Goal: Transaction & Acquisition: Purchase product/service

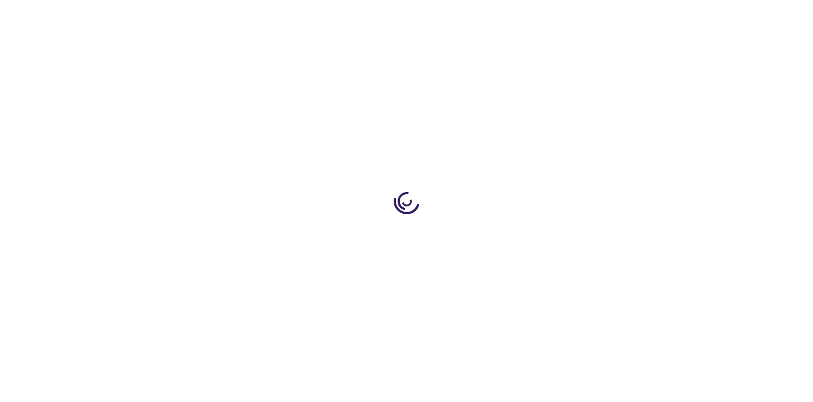
type input "0"
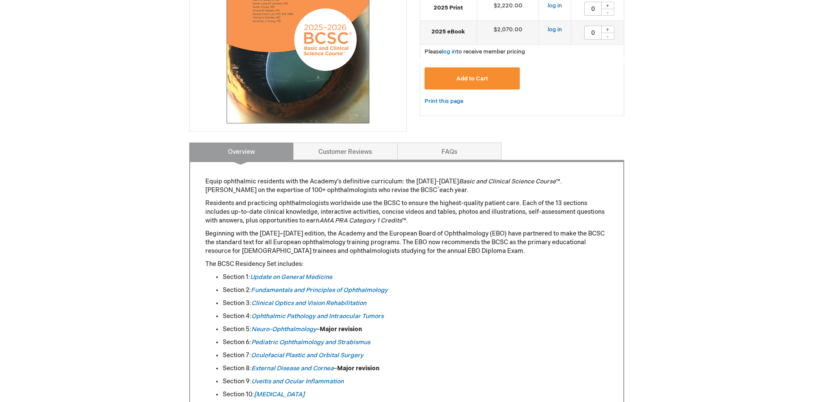
scroll to position [218, 0]
click at [262, 277] on link "Update on General Medicine" at bounding box center [291, 276] width 82 height 7
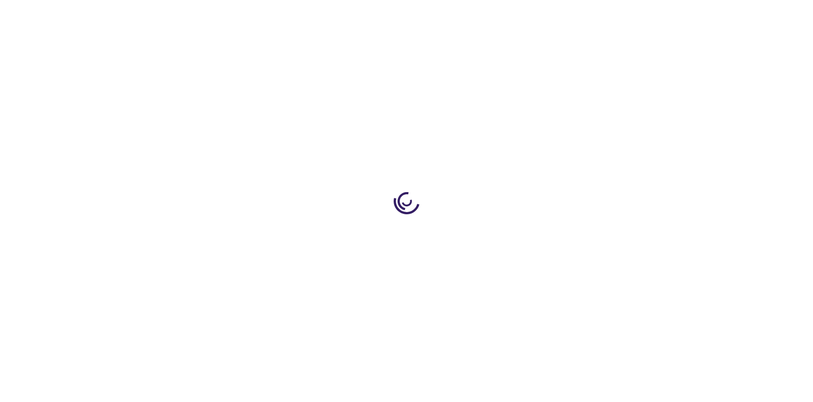
type input "0"
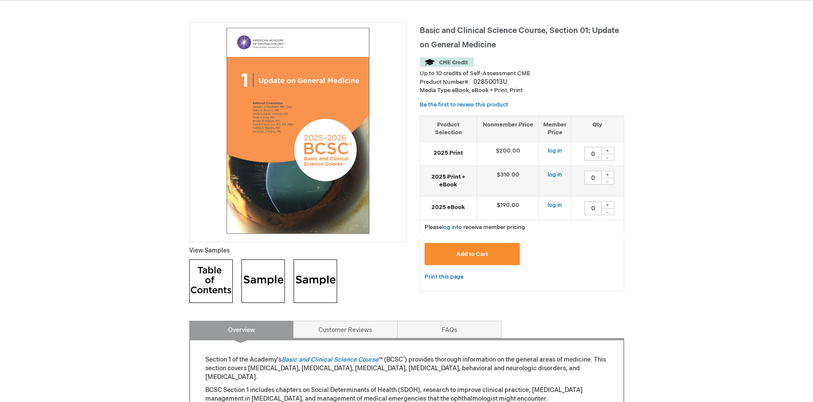
scroll to position [261, 0]
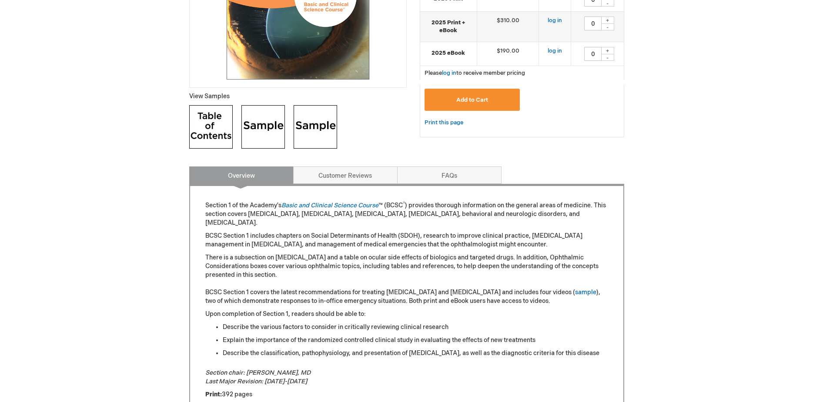
click at [202, 145] on img at bounding box center [211, 127] width 44 height 44
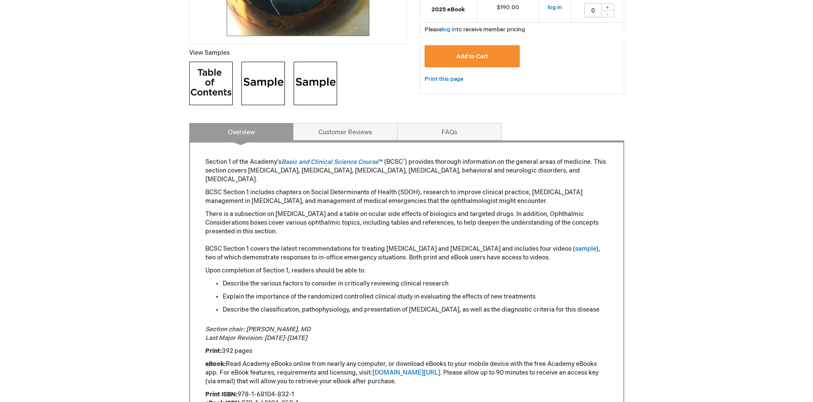
scroll to position [236, 0]
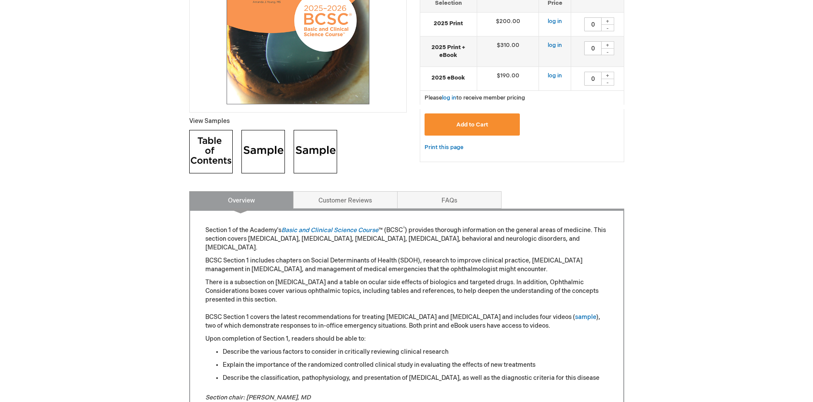
click at [211, 153] on img at bounding box center [211, 152] width 44 height 44
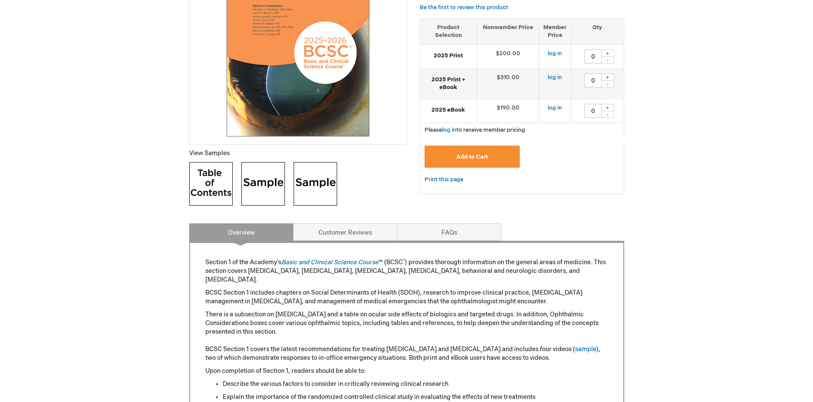
scroll to position [106, 0]
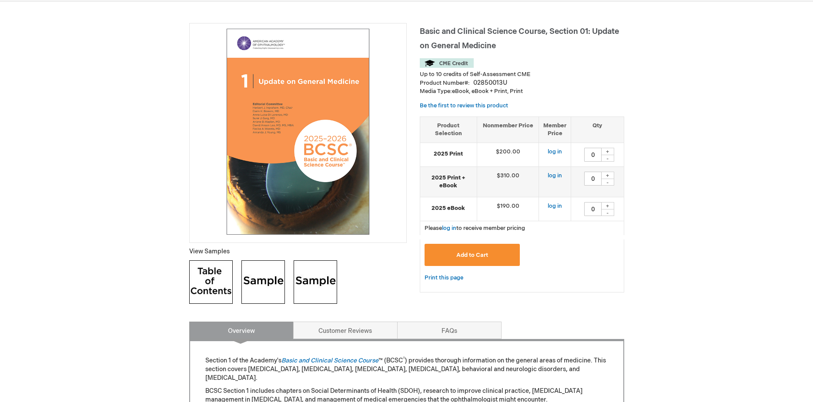
click at [256, 280] on img at bounding box center [263, 283] width 44 height 44
click at [204, 277] on img at bounding box center [211, 283] width 44 height 44
